Goal: Task Accomplishment & Management: Manage account settings

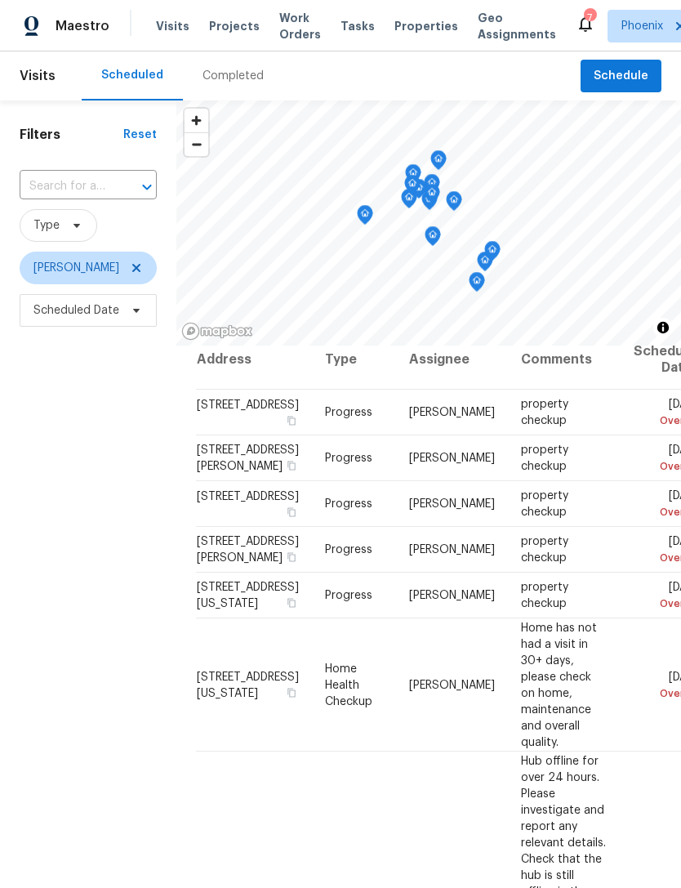
scroll to position [16, 0]
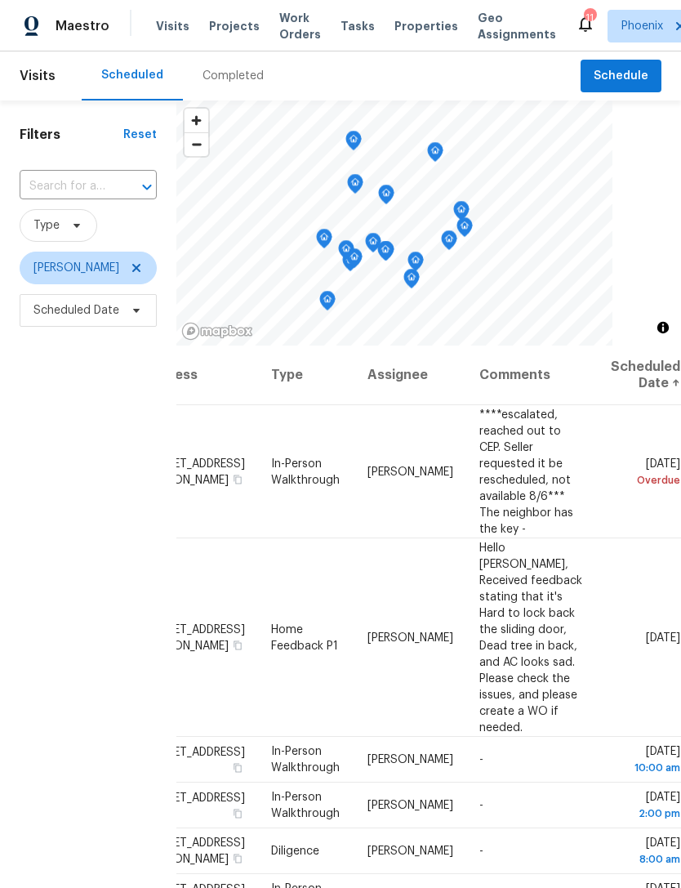
scroll to position [0, 137]
click at [0, 0] on icon at bounding box center [0, 0] width 0 height 0
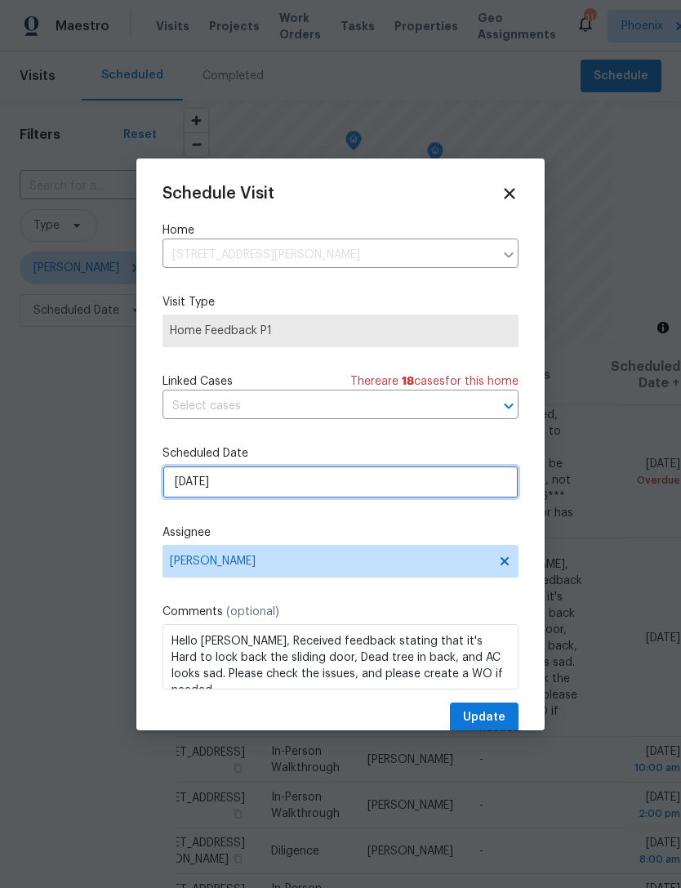
click at [341, 487] on input "8/13/2025" at bounding box center [341, 482] width 356 height 33
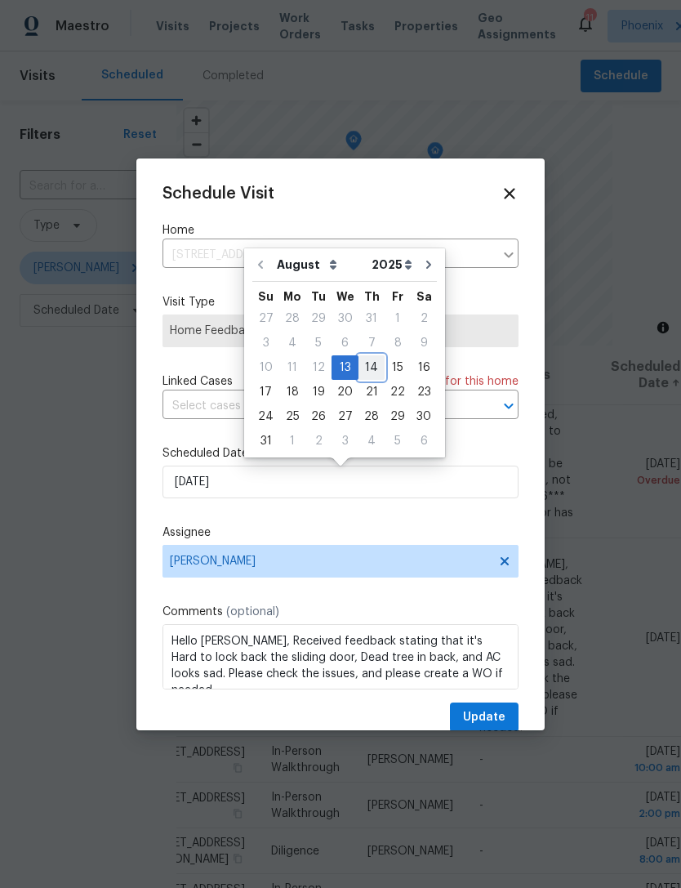
click at [362, 365] on div "14" at bounding box center [372, 367] width 26 height 23
type input "8/14/2025"
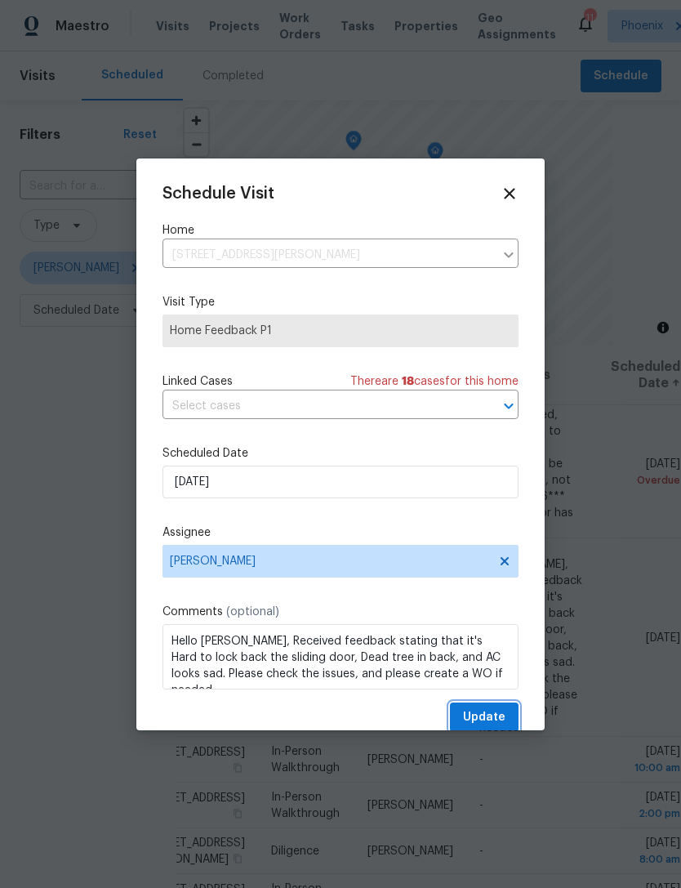
click at [499, 721] on span "Update" at bounding box center [484, 717] width 42 height 20
